Goal: Download file/media

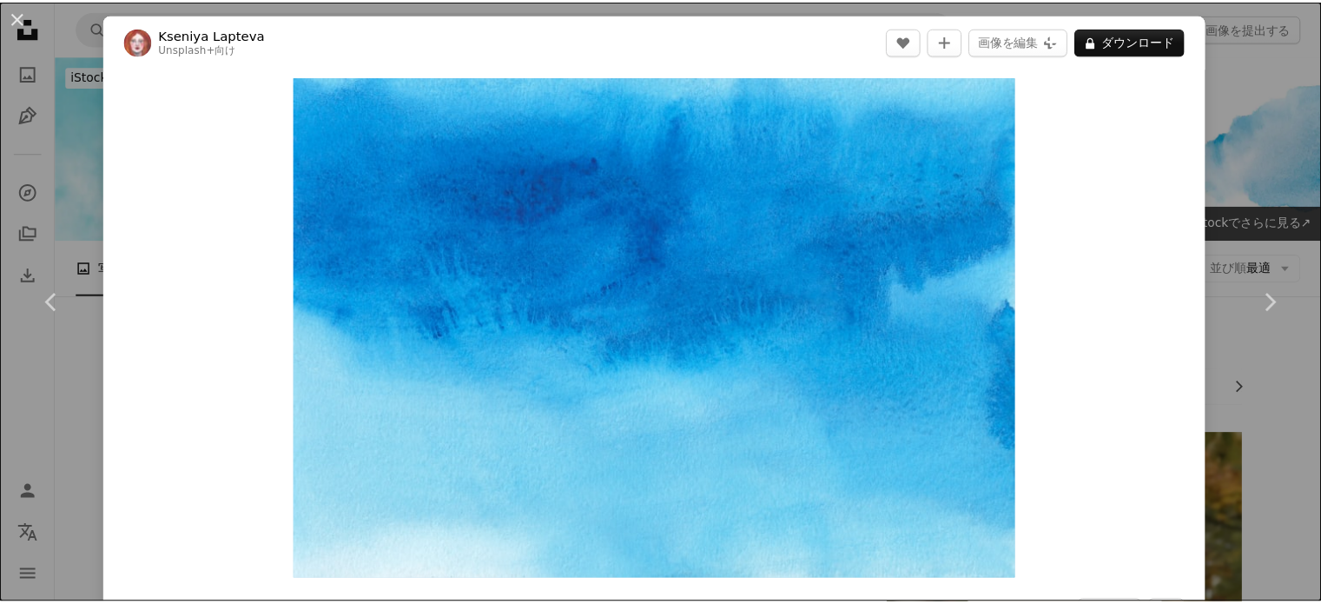
scroll to position [486, 0]
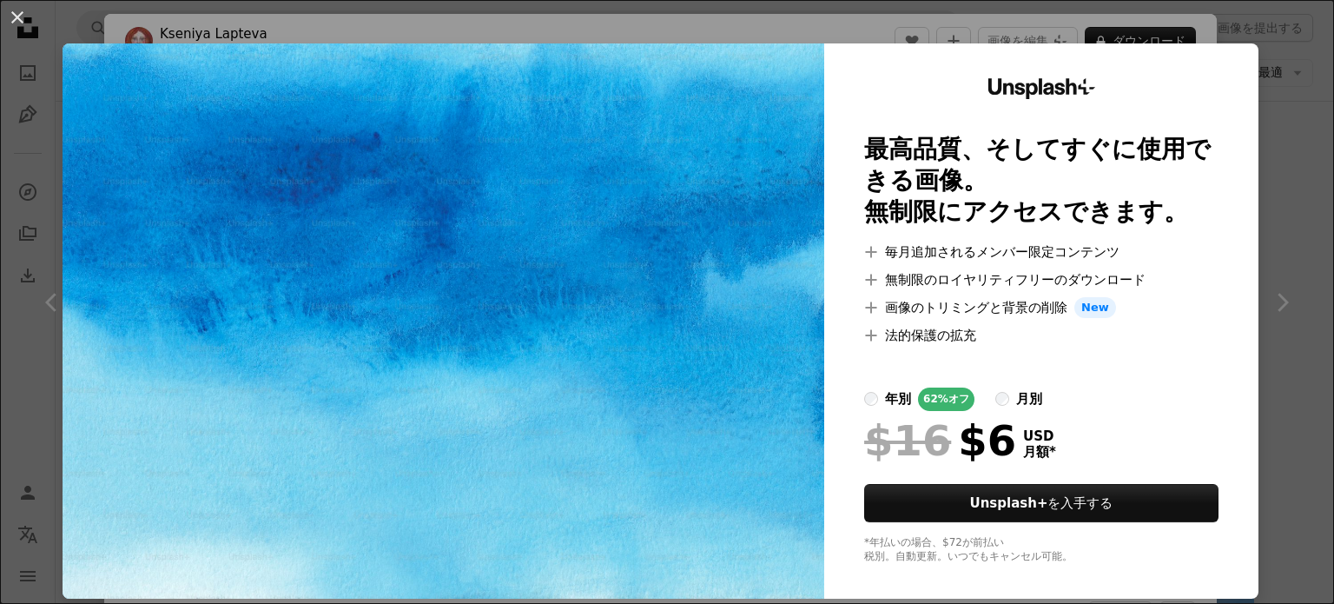
click at [1233, 23] on div "An X shape Unsplash+ 最高品質、そしてすぐに使用できる画像。 無制限にアクセスできます。 A plus sign 毎月追加されるメンバー限…" at bounding box center [667, 302] width 1334 height 604
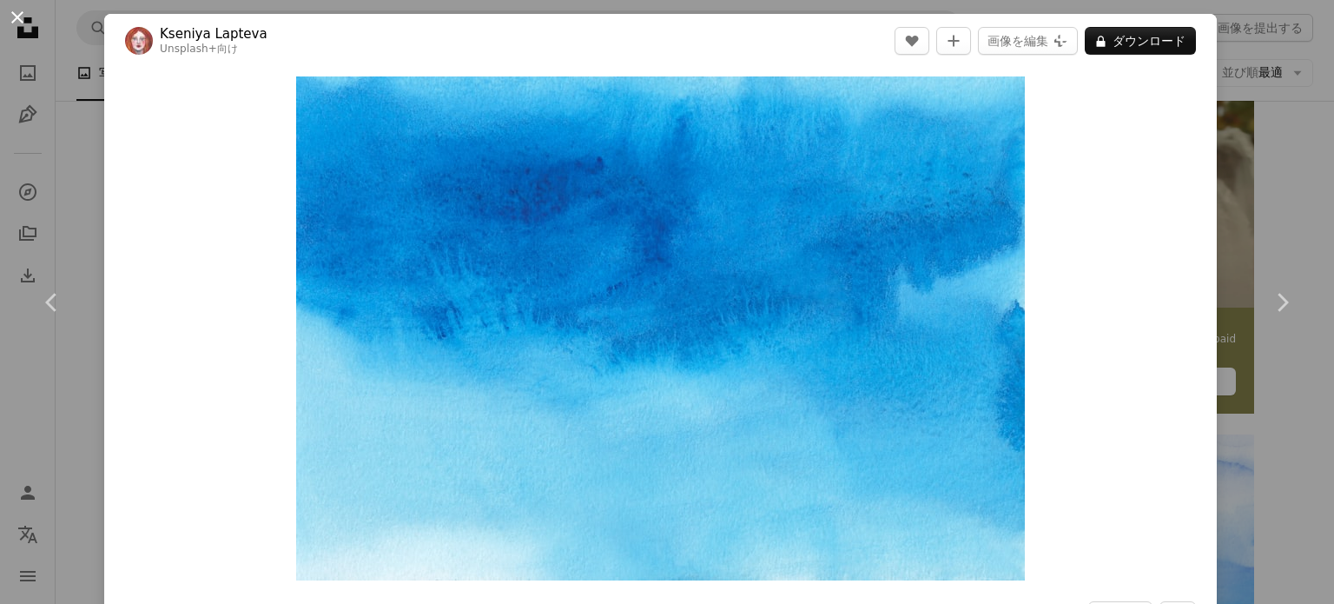
click at [15, 12] on button "An X shape" at bounding box center [17, 17] width 21 height 21
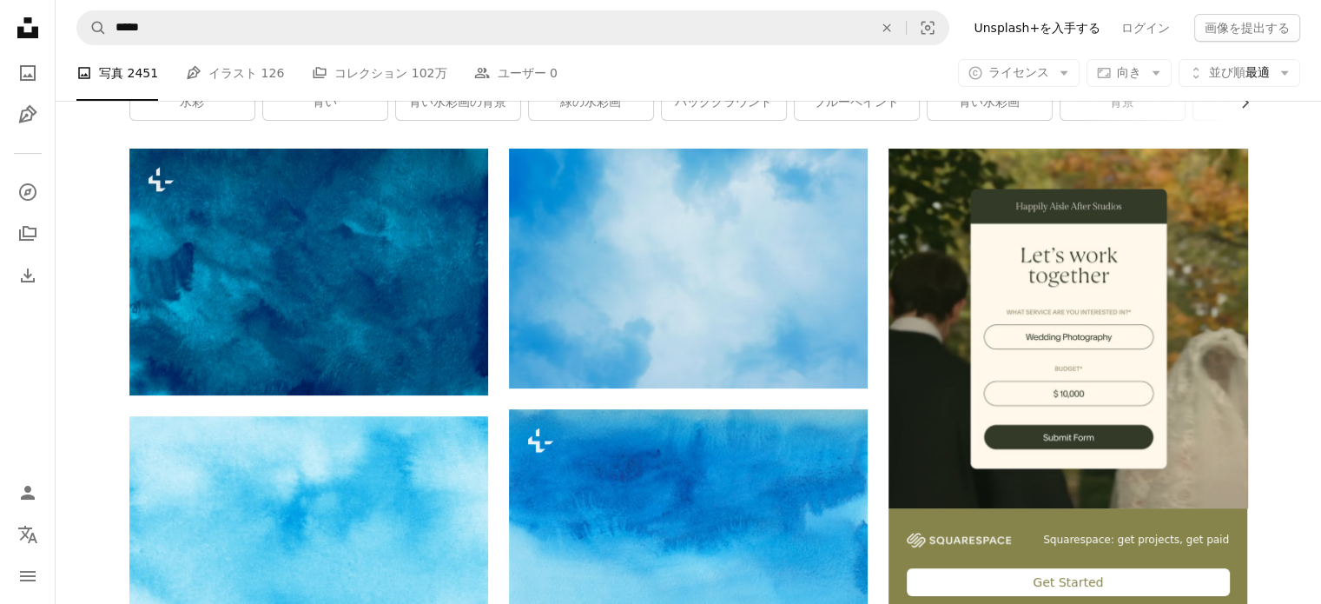
scroll to position [138, 0]
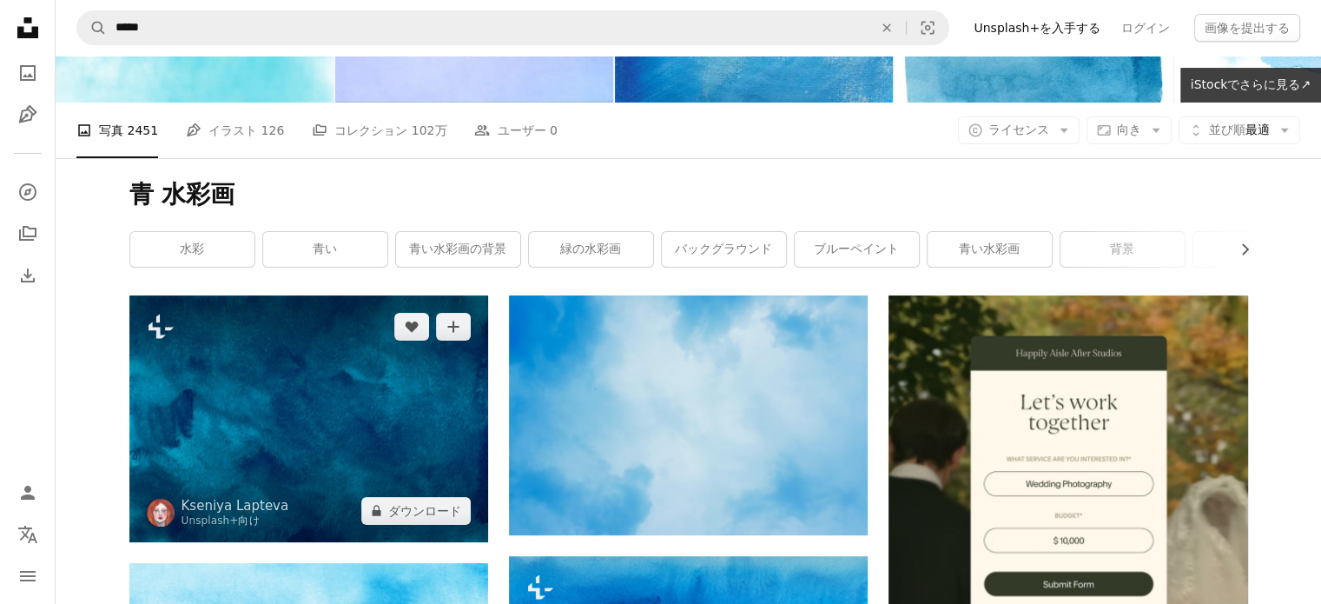
click at [382, 388] on img at bounding box center [308, 418] width 359 height 247
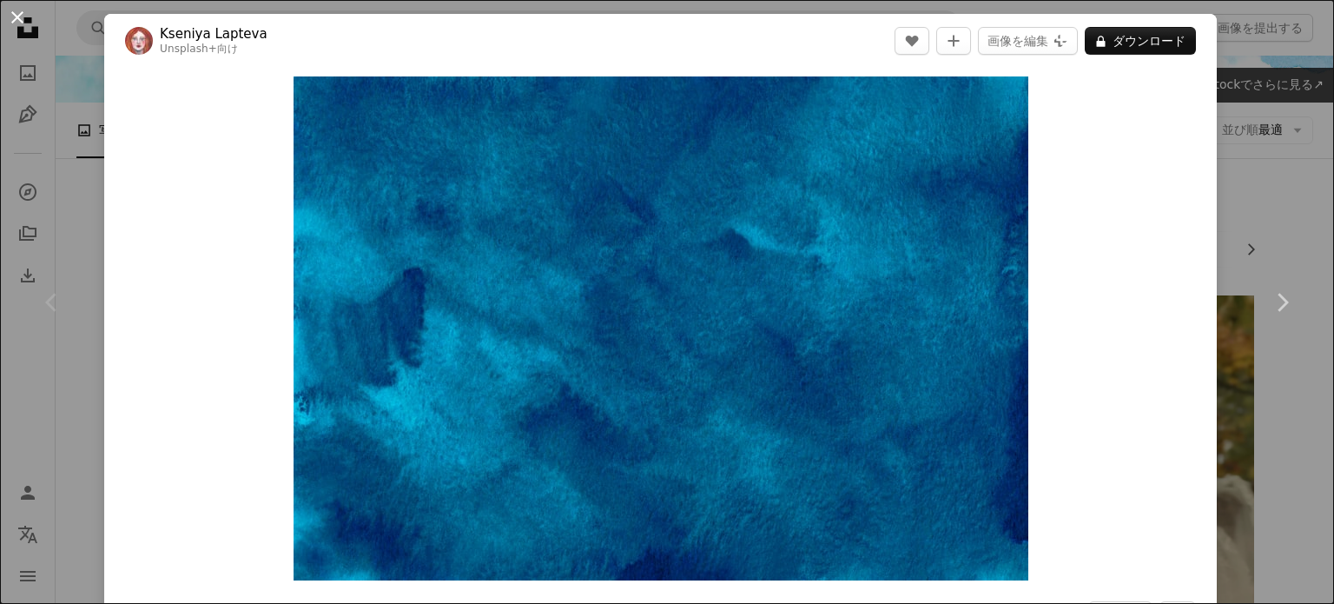
click at [15, 21] on button "An X shape" at bounding box center [17, 17] width 21 height 21
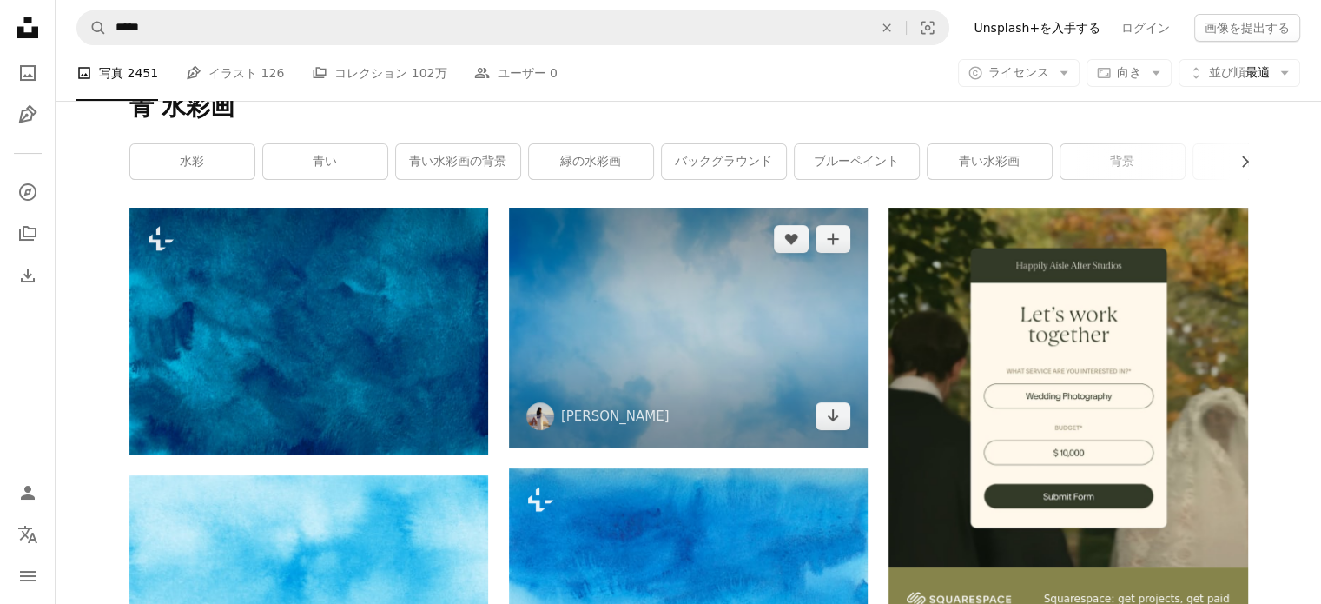
scroll to position [312, 0]
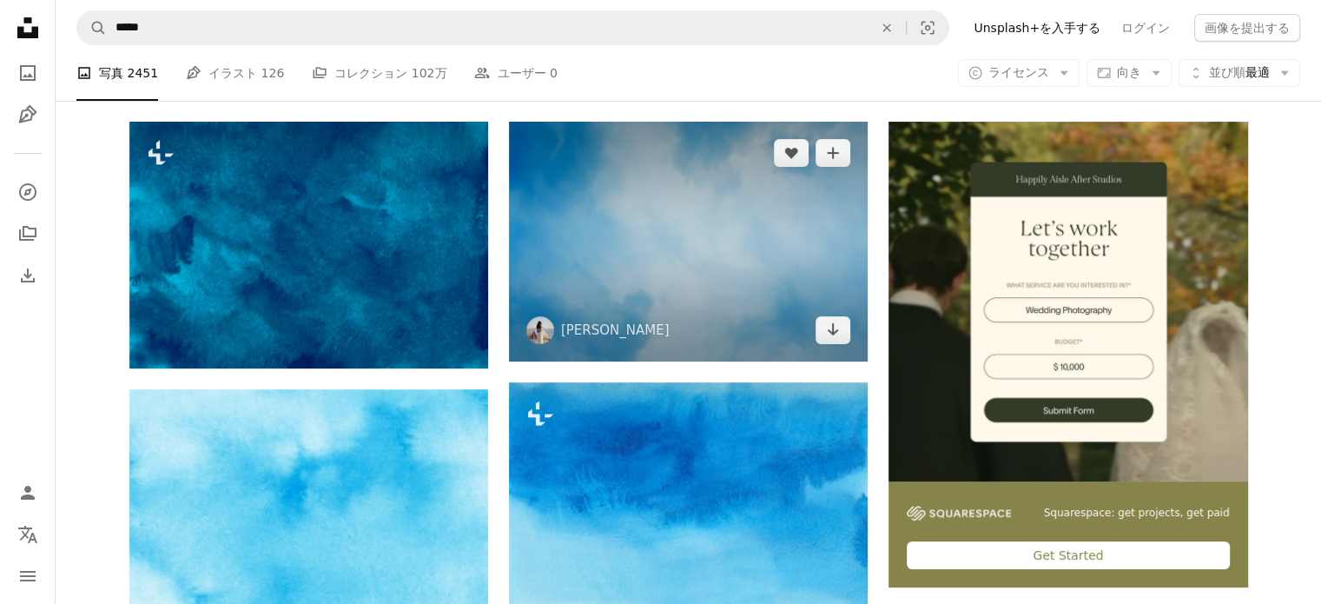
click at [719, 278] on img at bounding box center [688, 241] width 359 height 239
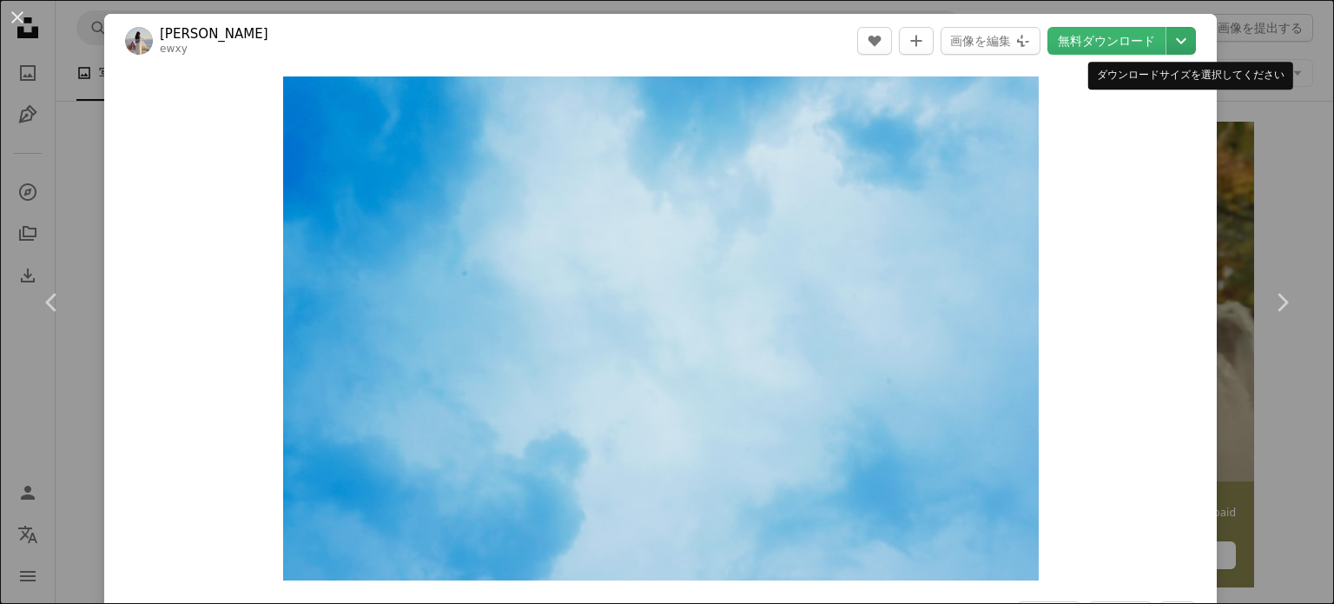
click at [1169, 46] on icon "Chevron down" at bounding box center [1181, 40] width 28 height 21
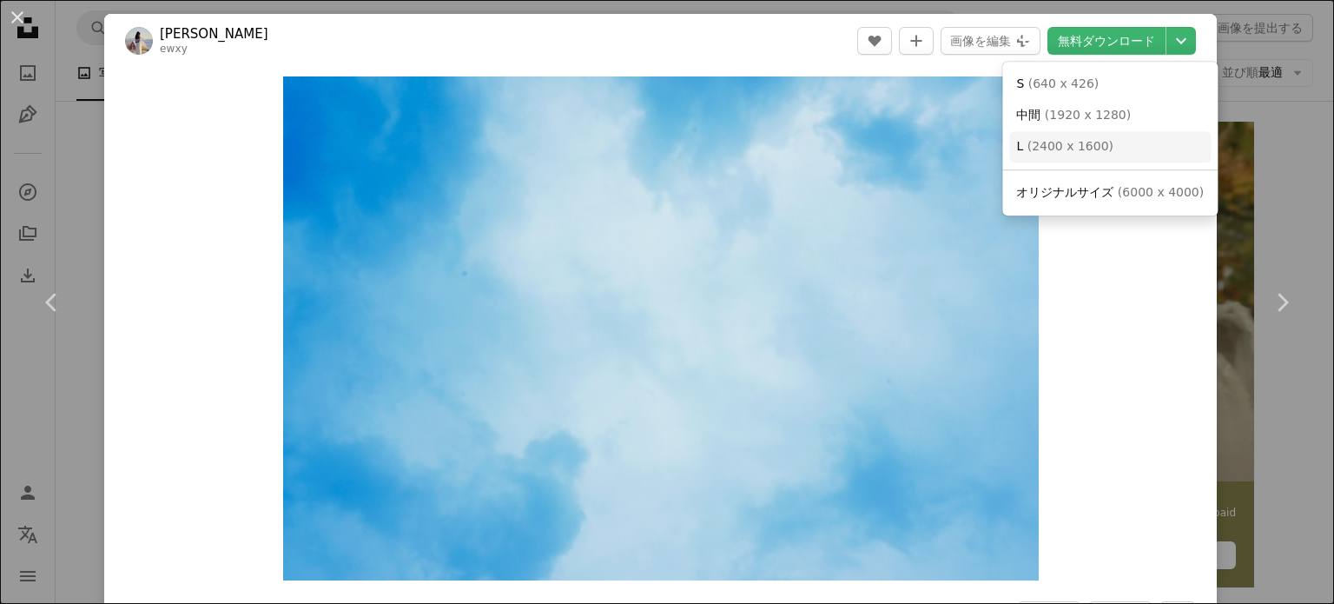
click at [1121, 144] on link "L ( 2400 x 1600 )" at bounding box center [1109, 146] width 201 height 31
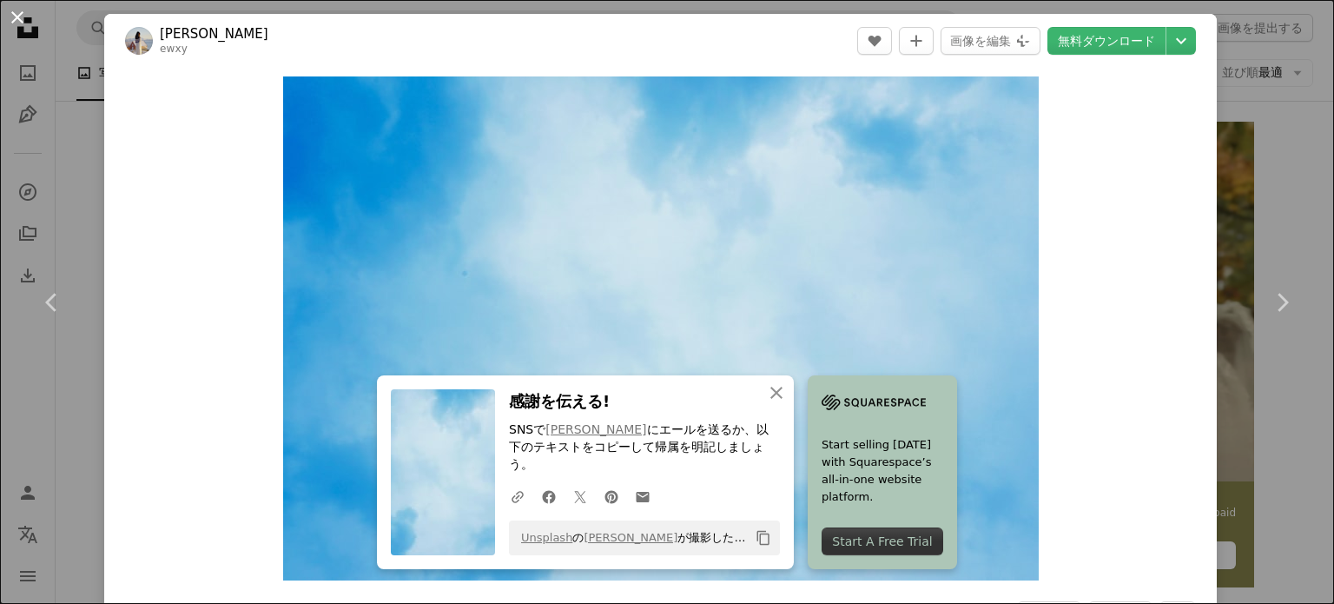
click at [14, 20] on button "An X shape" at bounding box center [17, 17] width 21 height 21
